Goal: Information Seeking & Learning: Learn about a topic

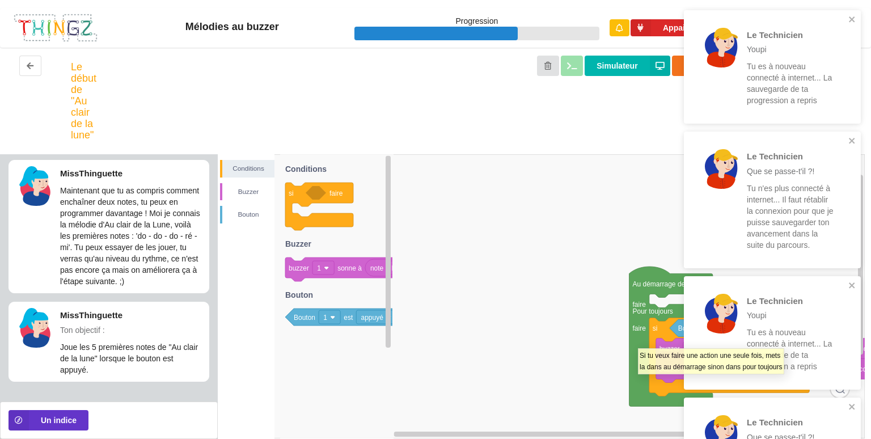
scroll to position [2, 0]
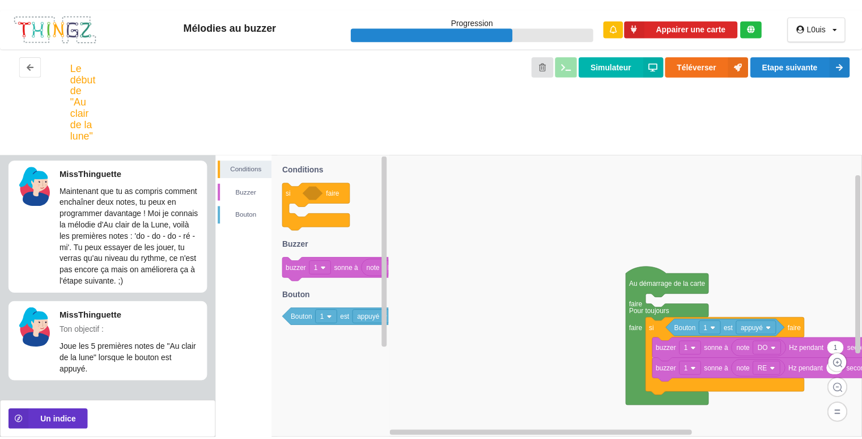
scroll to position [2, 0]
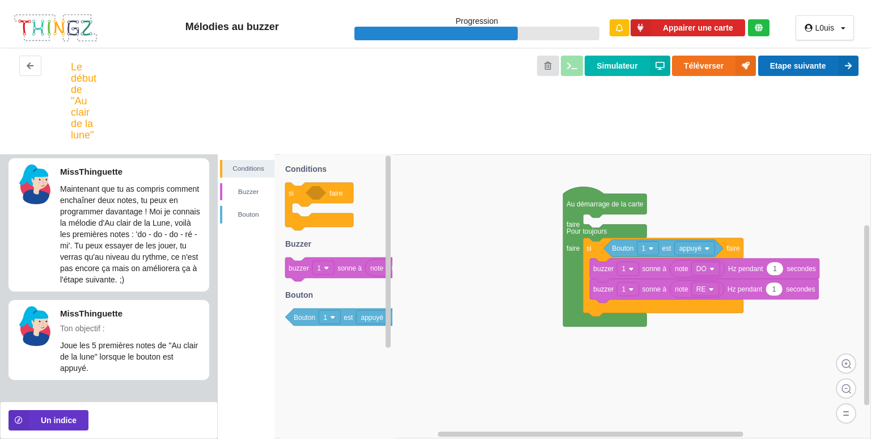
click at [807, 73] on button "Etape suivante" at bounding box center [808, 66] width 100 height 20
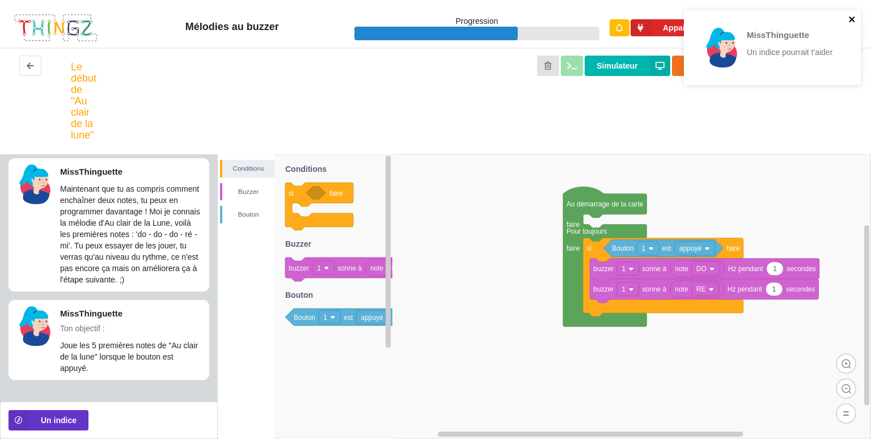
click at [852, 22] on icon "close" at bounding box center [852, 19] width 8 height 9
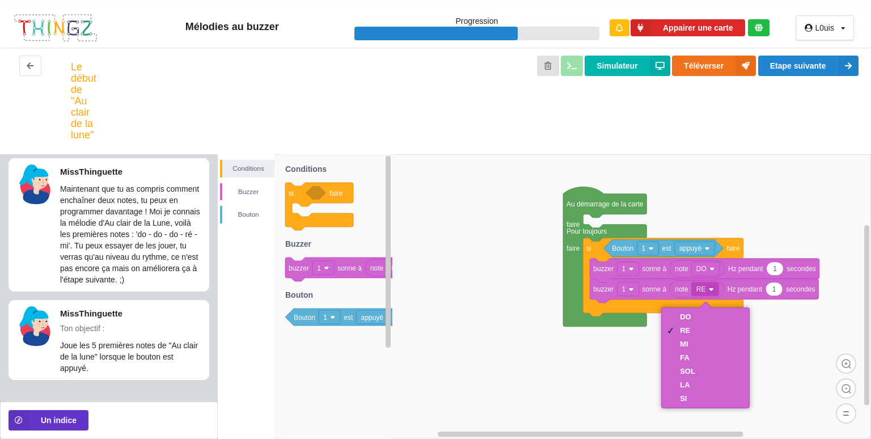
click at [706, 317] on div "DO" at bounding box center [705, 317] width 83 height 14
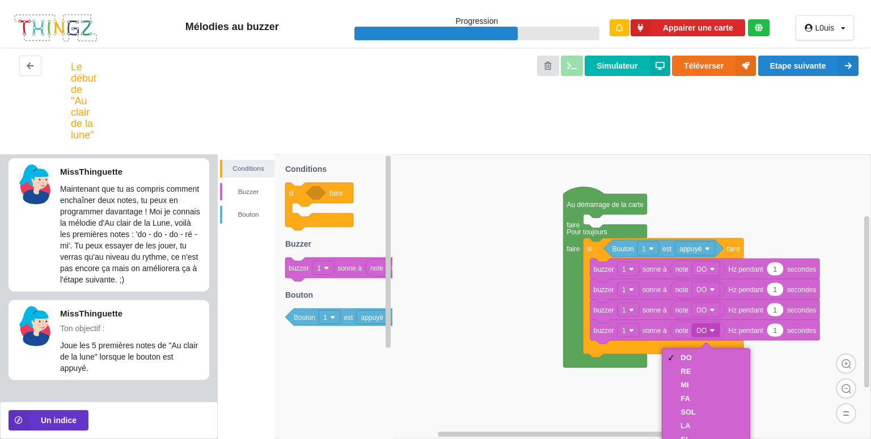
click at [698, 372] on div "RE" at bounding box center [705, 372] width 83 height 14
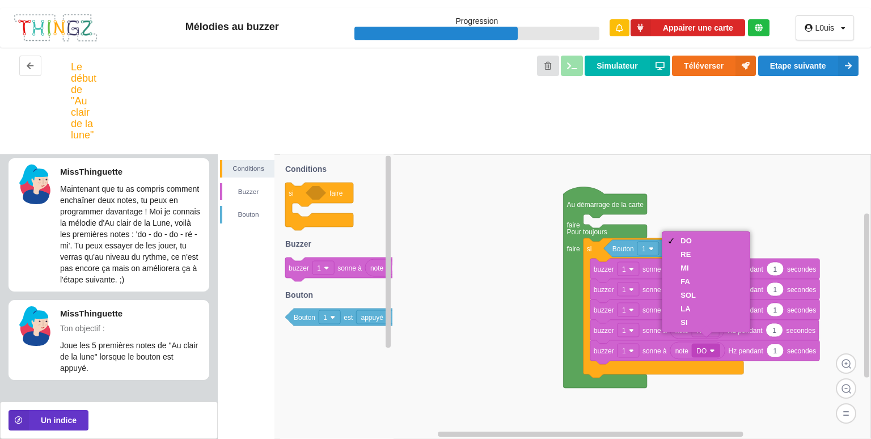
click at [709, 269] on div "MI" at bounding box center [705, 268] width 83 height 14
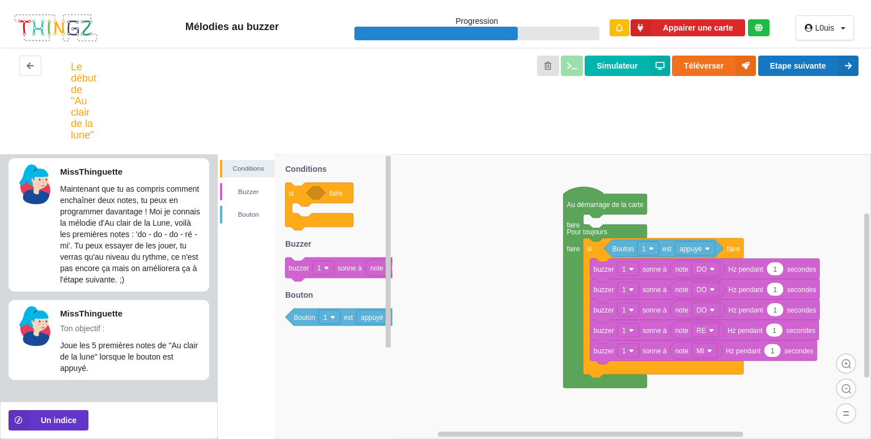
click at [810, 67] on button "Etape suivante" at bounding box center [808, 66] width 100 height 20
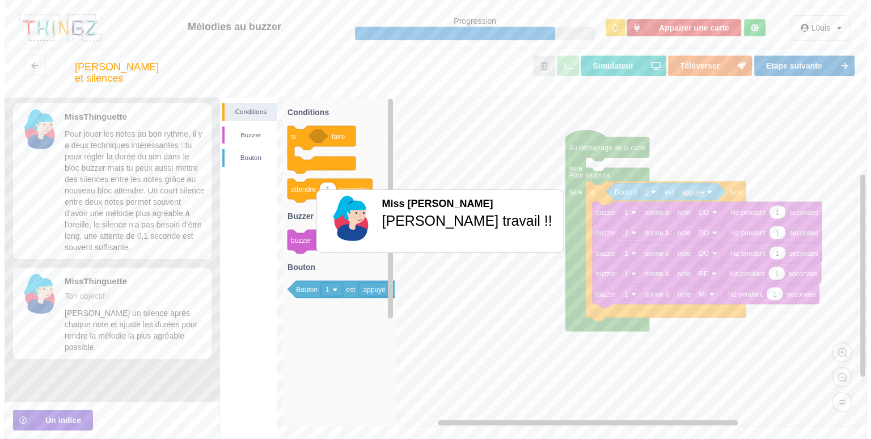
scroll to position [0, 0]
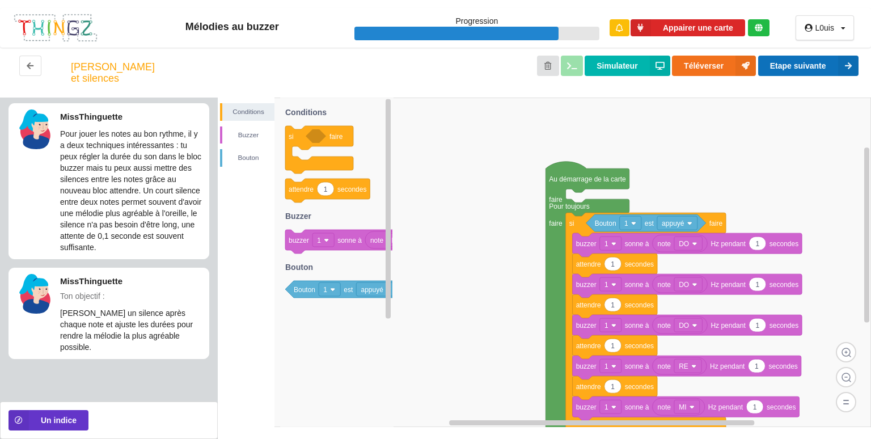
click at [805, 70] on button "Etape suivante" at bounding box center [808, 66] width 100 height 20
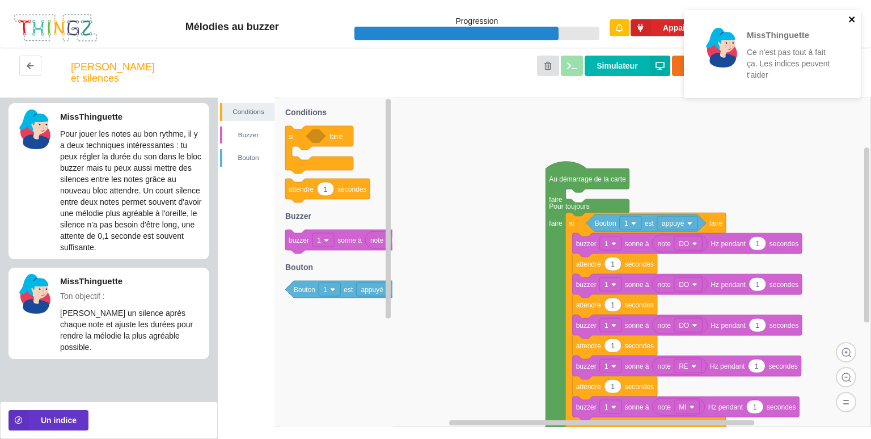
click at [854, 23] on icon "close" at bounding box center [852, 19] width 8 height 9
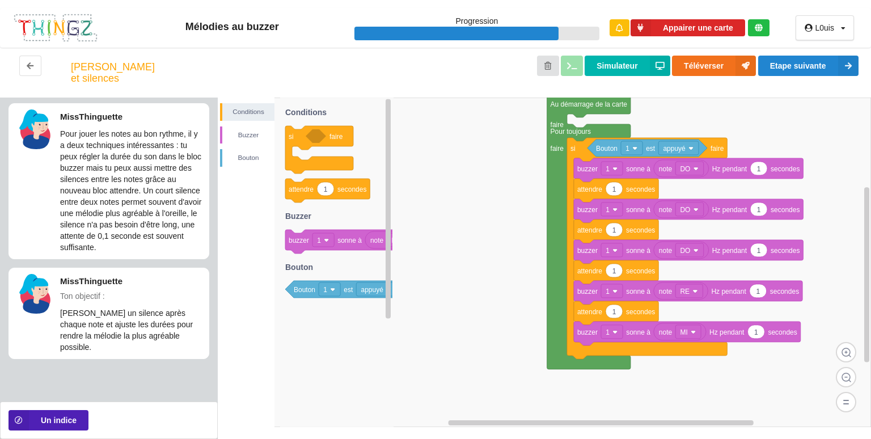
click at [25, 420] on icon at bounding box center [19, 420] width 20 height 20
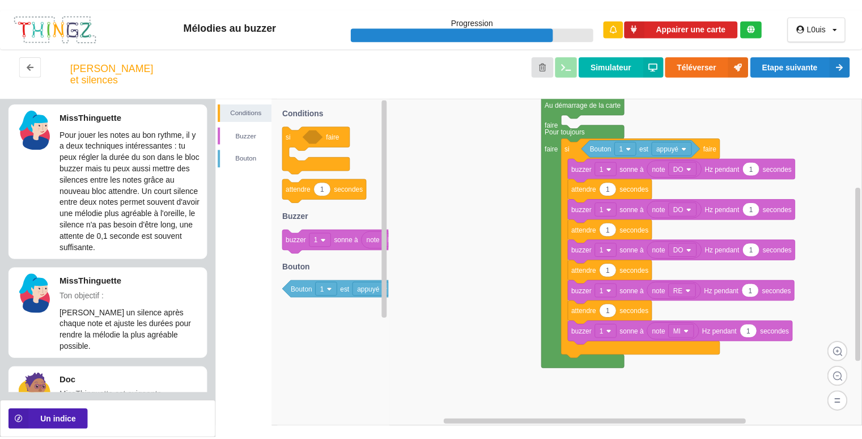
scroll to position [67, 0]
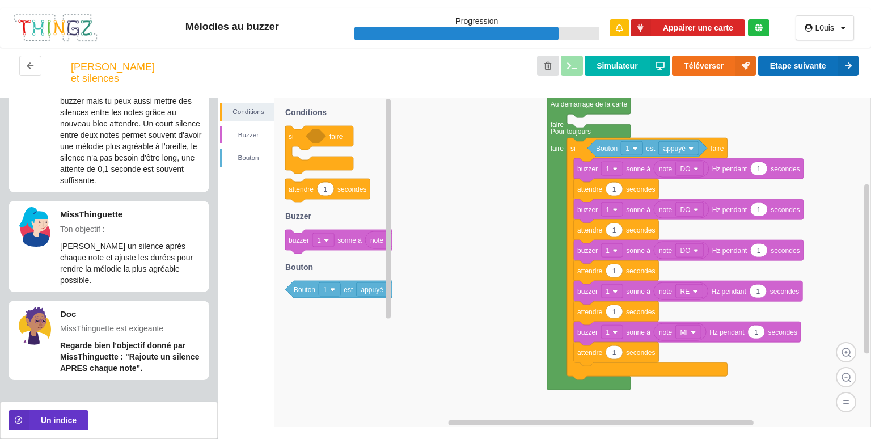
click at [819, 61] on button "Etape suivante" at bounding box center [808, 66] width 100 height 20
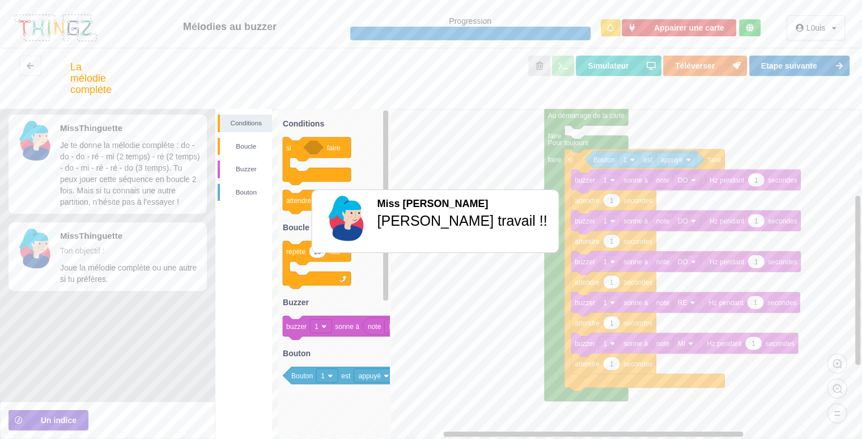
scroll to position [0, 0]
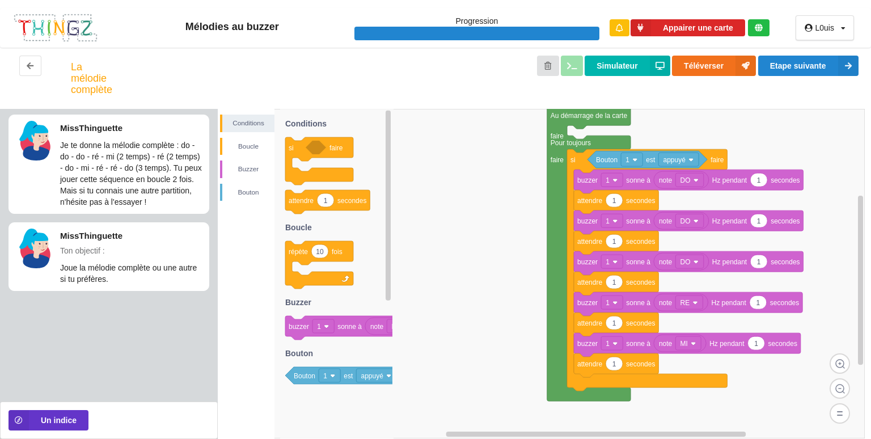
click at [77, 230] on p "MissThinguette" at bounding box center [131, 236] width 143 height 12
click at [814, 66] on button "Etape suivante" at bounding box center [808, 66] width 100 height 20
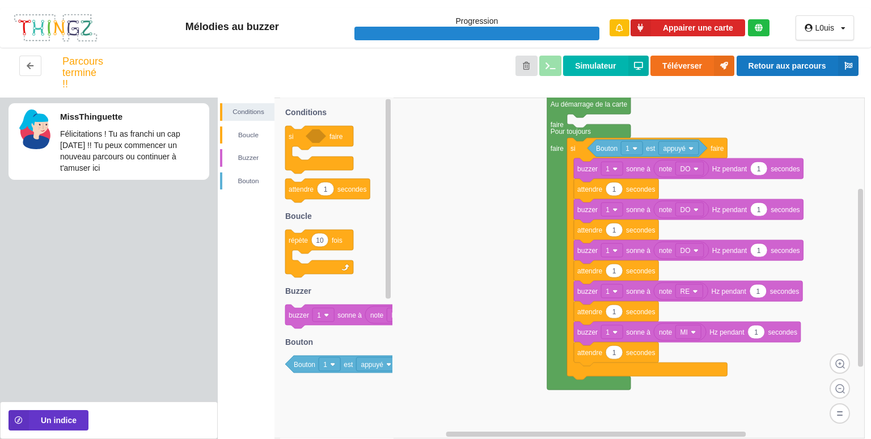
click at [799, 66] on button "Retour aux parcours" at bounding box center [797, 66] width 122 height 20
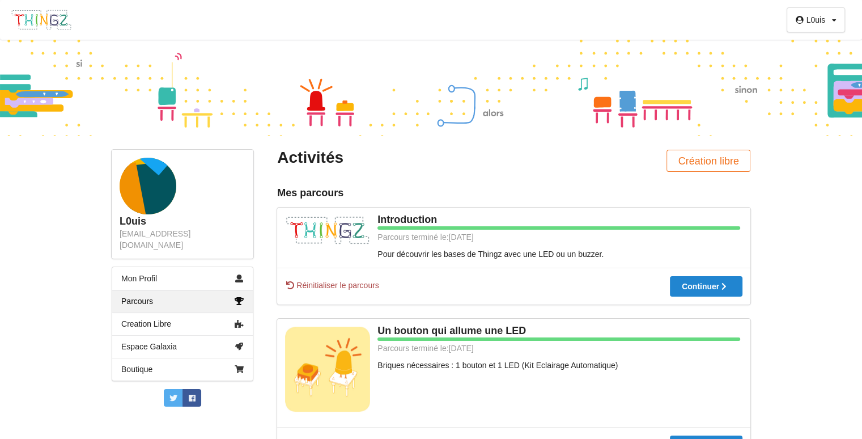
click at [811, 247] on div "L0uis Profil Déconnexion L0uis louis.pommerette31@gmail.com Mon Profil Parcours…" at bounding box center [431, 219] width 862 height 439
